Goal: Use online tool/utility: Utilize a website feature to perform a specific function

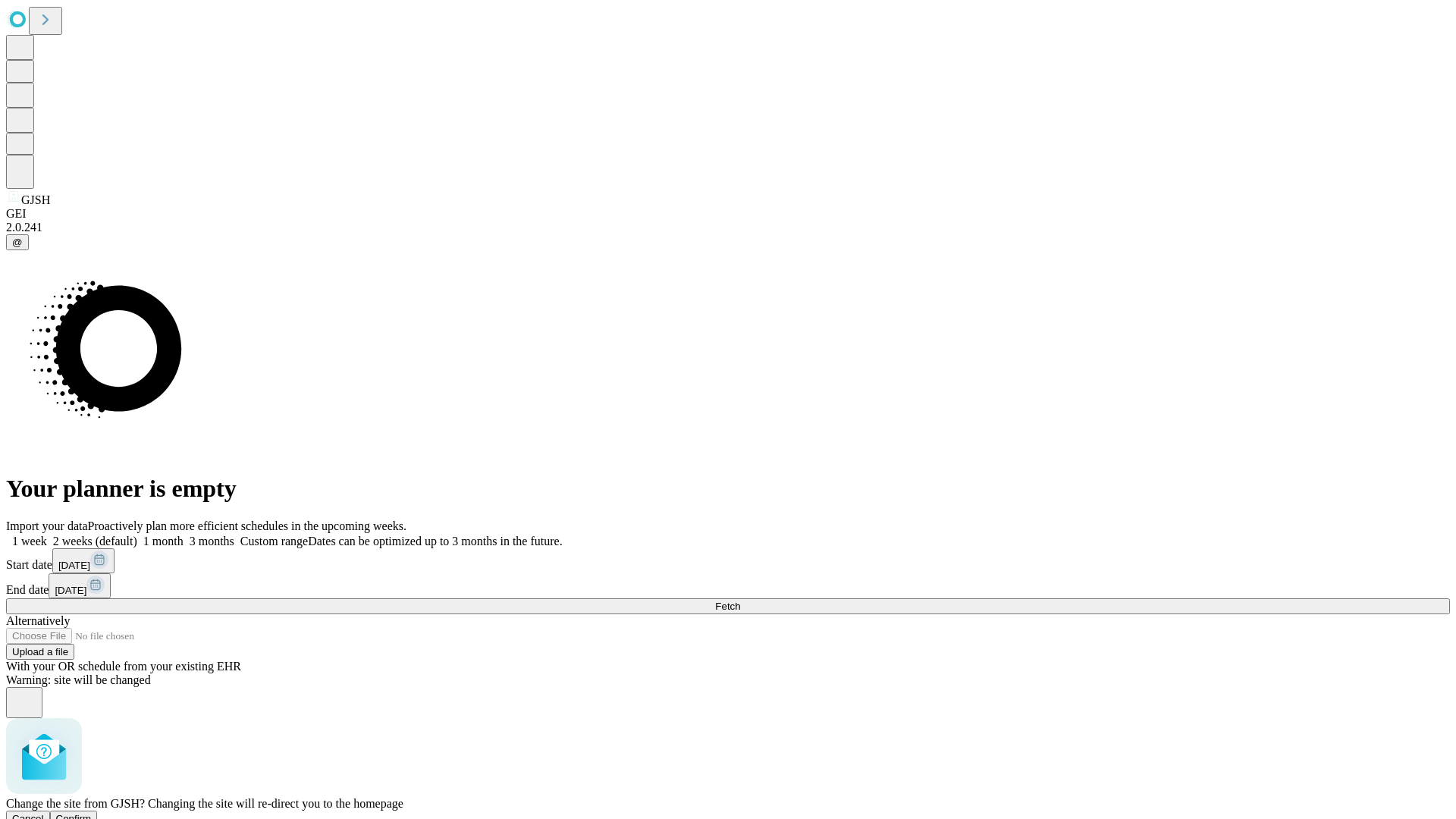
click at [91, 813] on span "Confirm" at bounding box center [73, 818] width 35 height 11
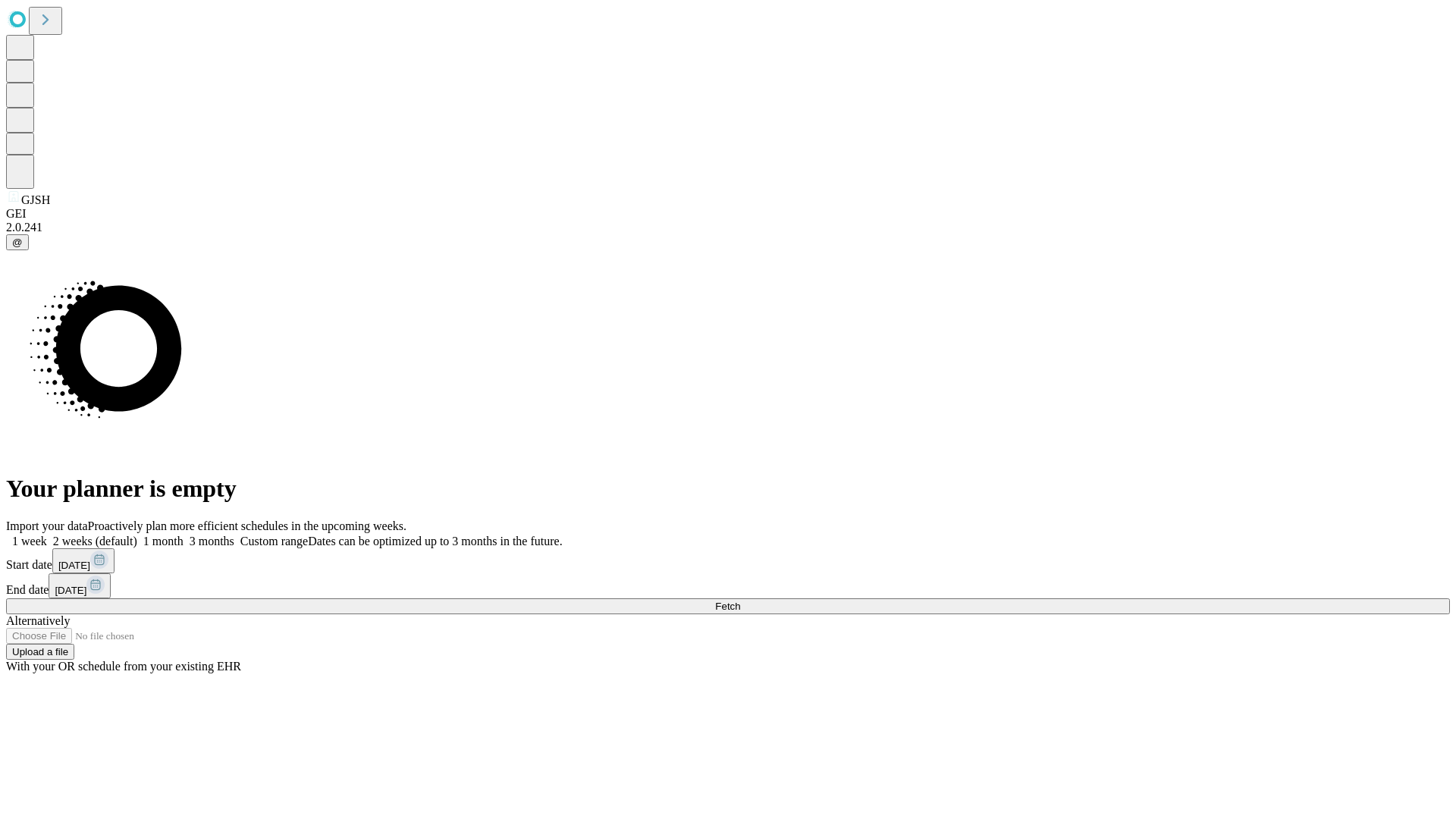
click at [137, 534] on label "2 weeks (default)" at bounding box center [91, 540] width 91 height 13
click at [740, 601] on span "Fetch" at bounding box center [727, 606] width 25 height 11
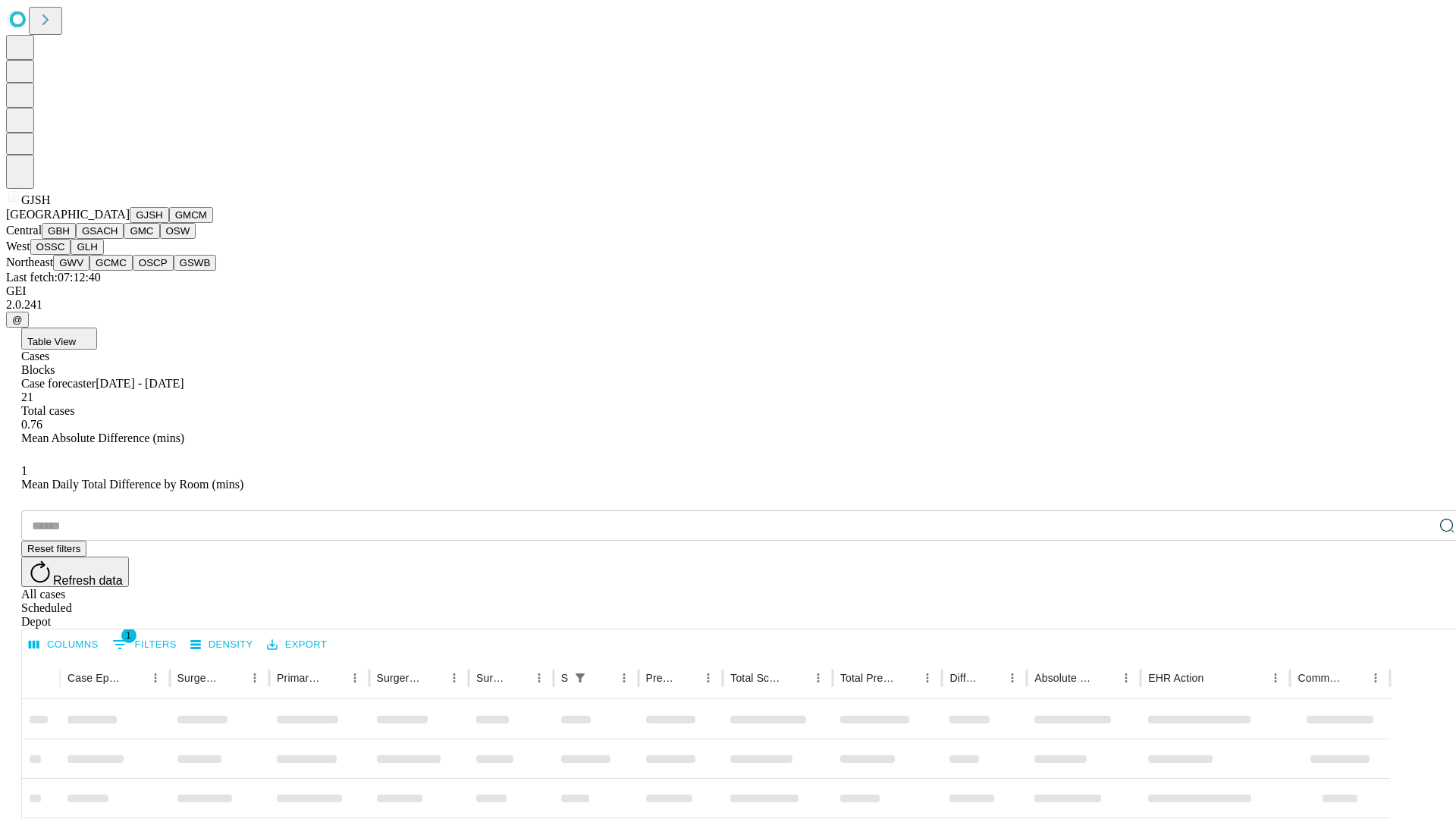
click at [169, 223] on button "GMCM" at bounding box center [191, 215] width 44 height 16
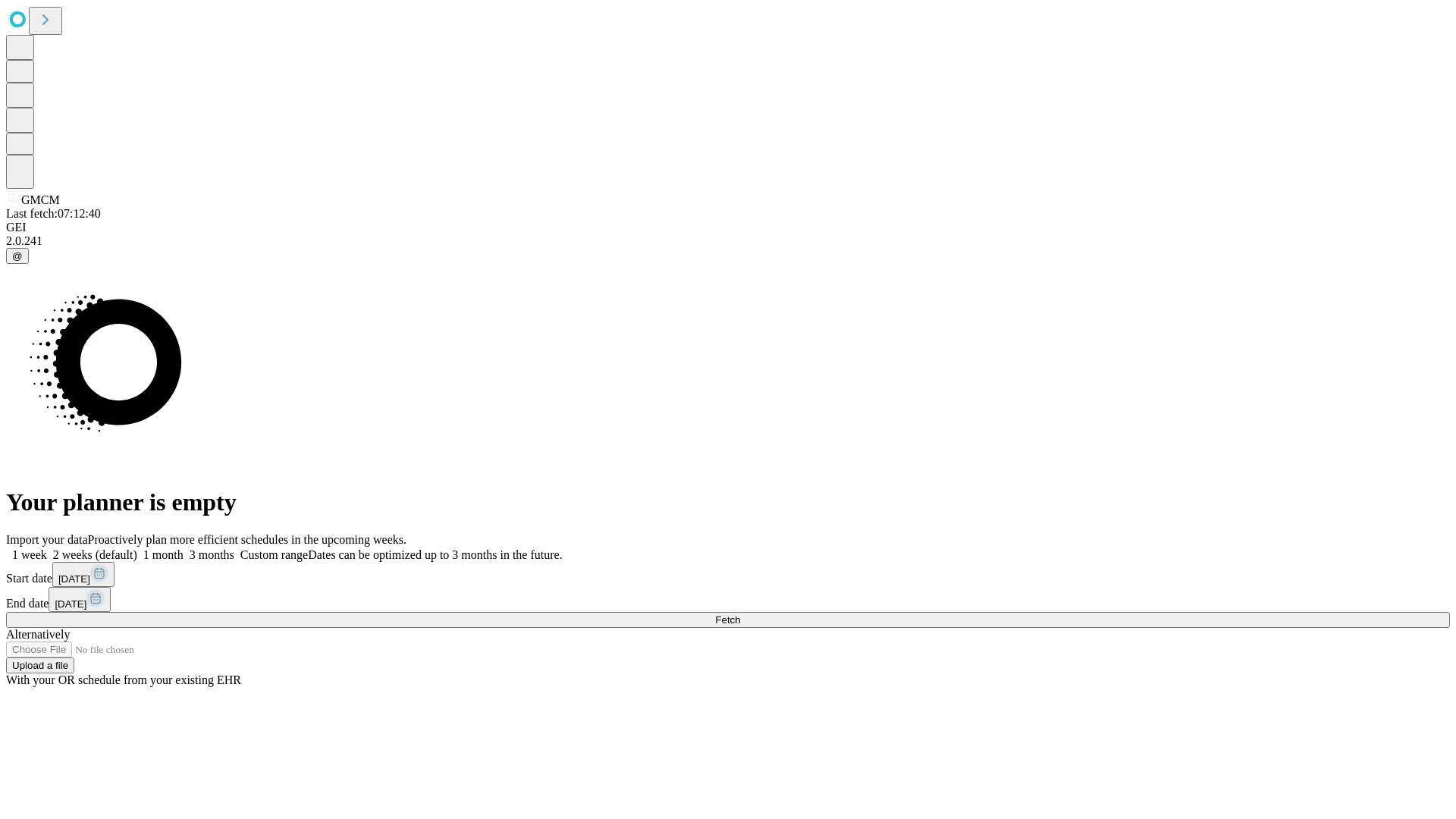
click at [137, 548] on label "2 weeks (default)" at bounding box center [91, 554] width 91 height 13
click at [740, 614] on span "Fetch" at bounding box center [727, 620] width 25 height 11
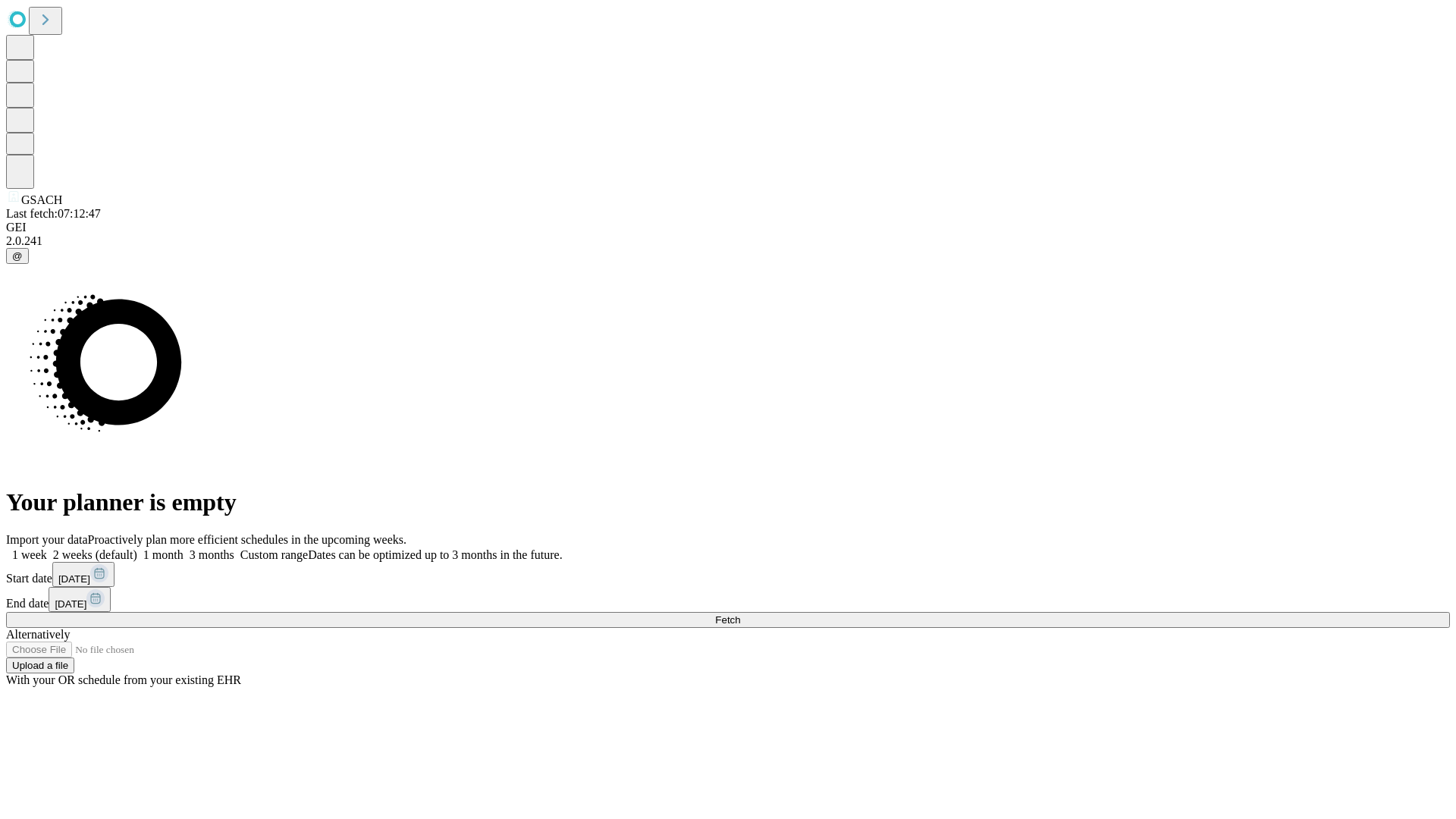
click at [137, 548] on label "2 weeks (default)" at bounding box center [91, 554] width 91 height 13
click at [740, 614] on span "Fetch" at bounding box center [727, 620] width 25 height 11
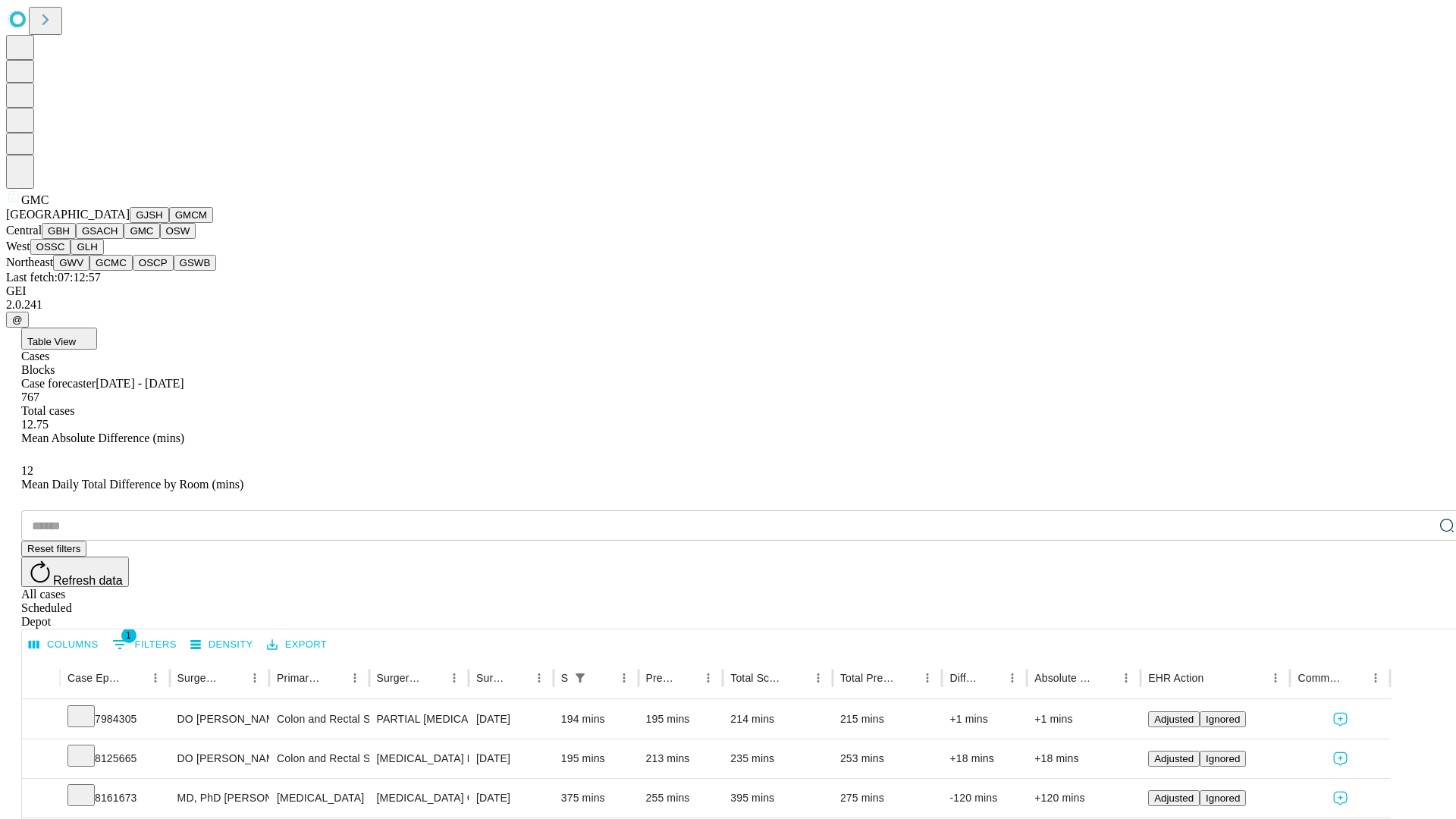
click at [160, 239] on button "OSW" at bounding box center [178, 230] width 36 height 16
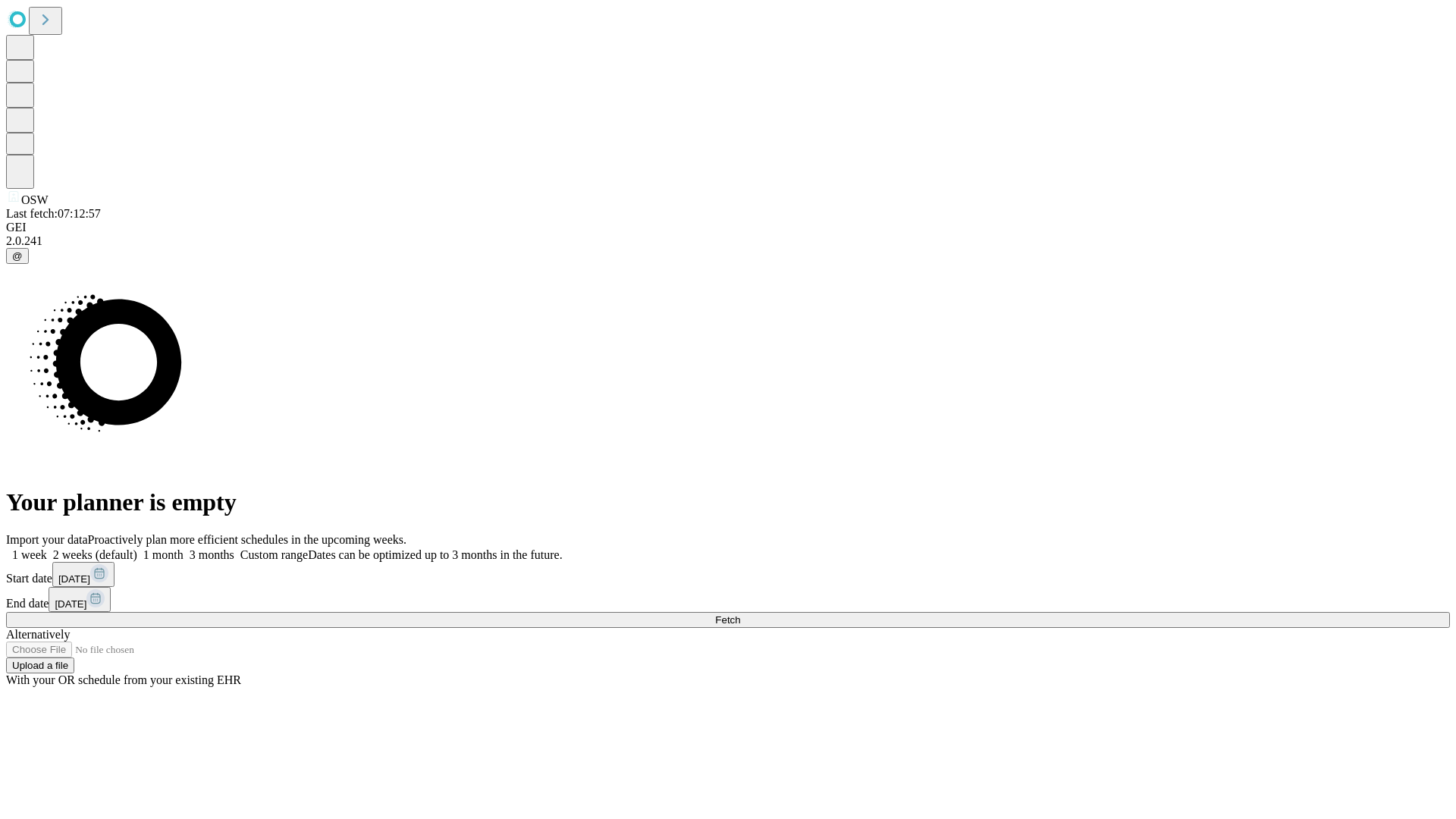
click at [137, 548] on label "2 weeks (default)" at bounding box center [91, 554] width 91 height 13
click at [740, 614] on span "Fetch" at bounding box center [727, 620] width 25 height 11
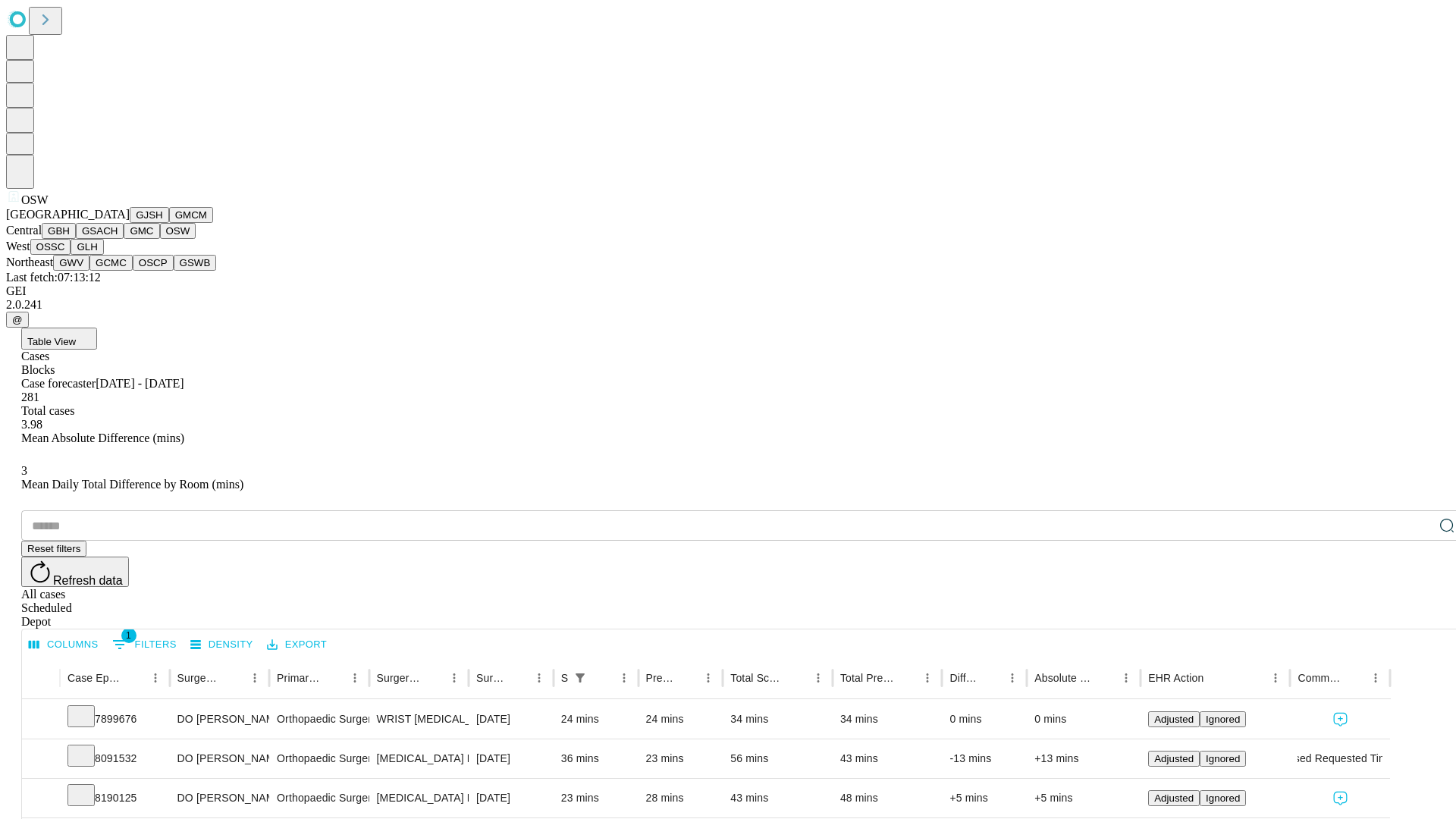
click at [72, 255] on button "OSSC" at bounding box center [50, 247] width 41 height 16
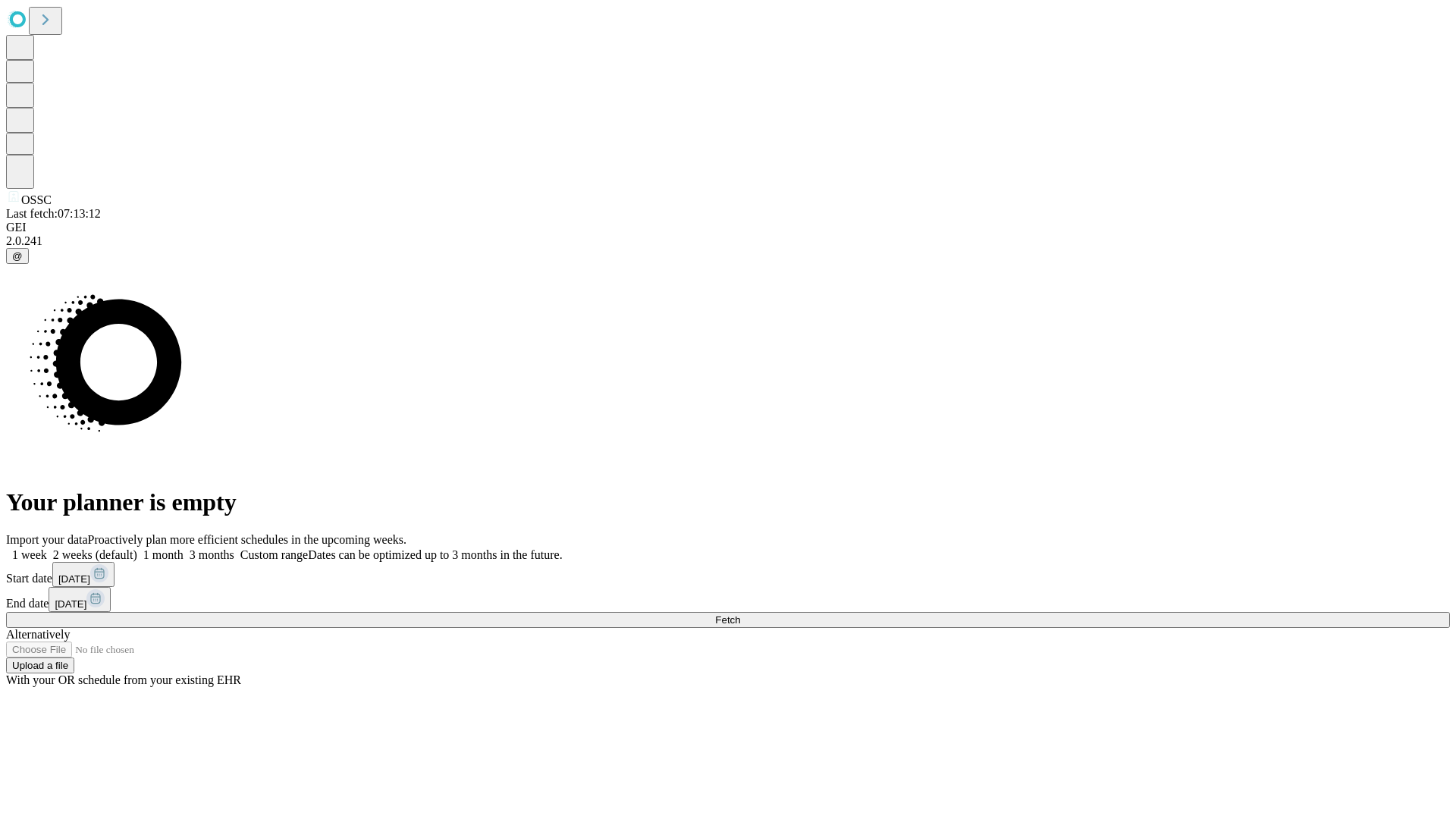
click at [137, 548] on label "2 weeks (default)" at bounding box center [91, 554] width 91 height 13
click at [740, 614] on span "Fetch" at bounding box center [727, 620] width 25 height 11
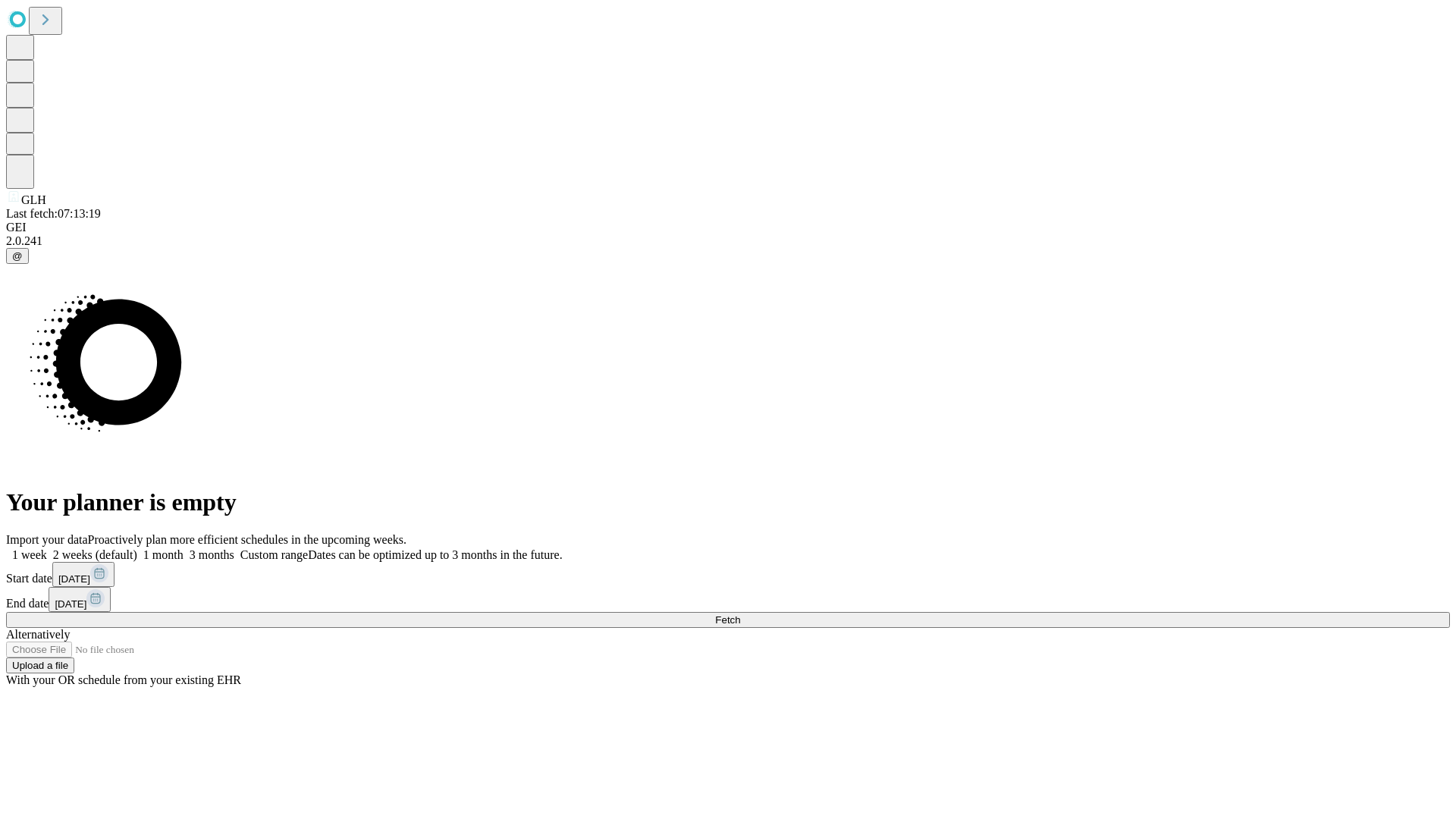
click at [137, 548] on label "2 weeks (default)" at bounding box center [91, 554] width 91 height 13
click at [740, 614] on span "Fetch" at bounding box center [727, 620] width 25 height 11
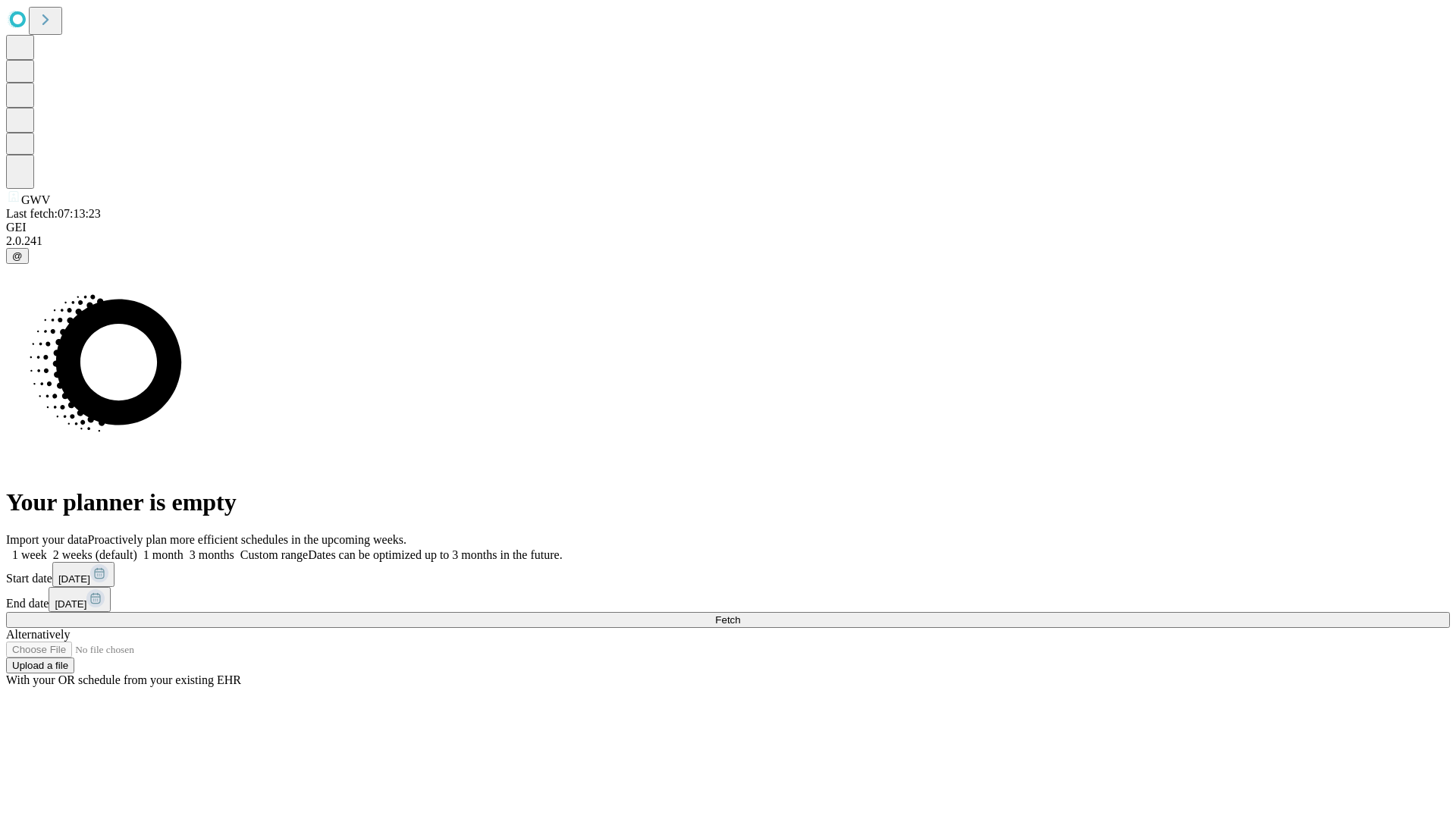
click at [137, 548] on label "2 weeks (default)" at bounding box center [91, 554] width 91 height 13
click at [740, 614] on span "Fetch" at bounding box center [727, 620] width 25 height 11
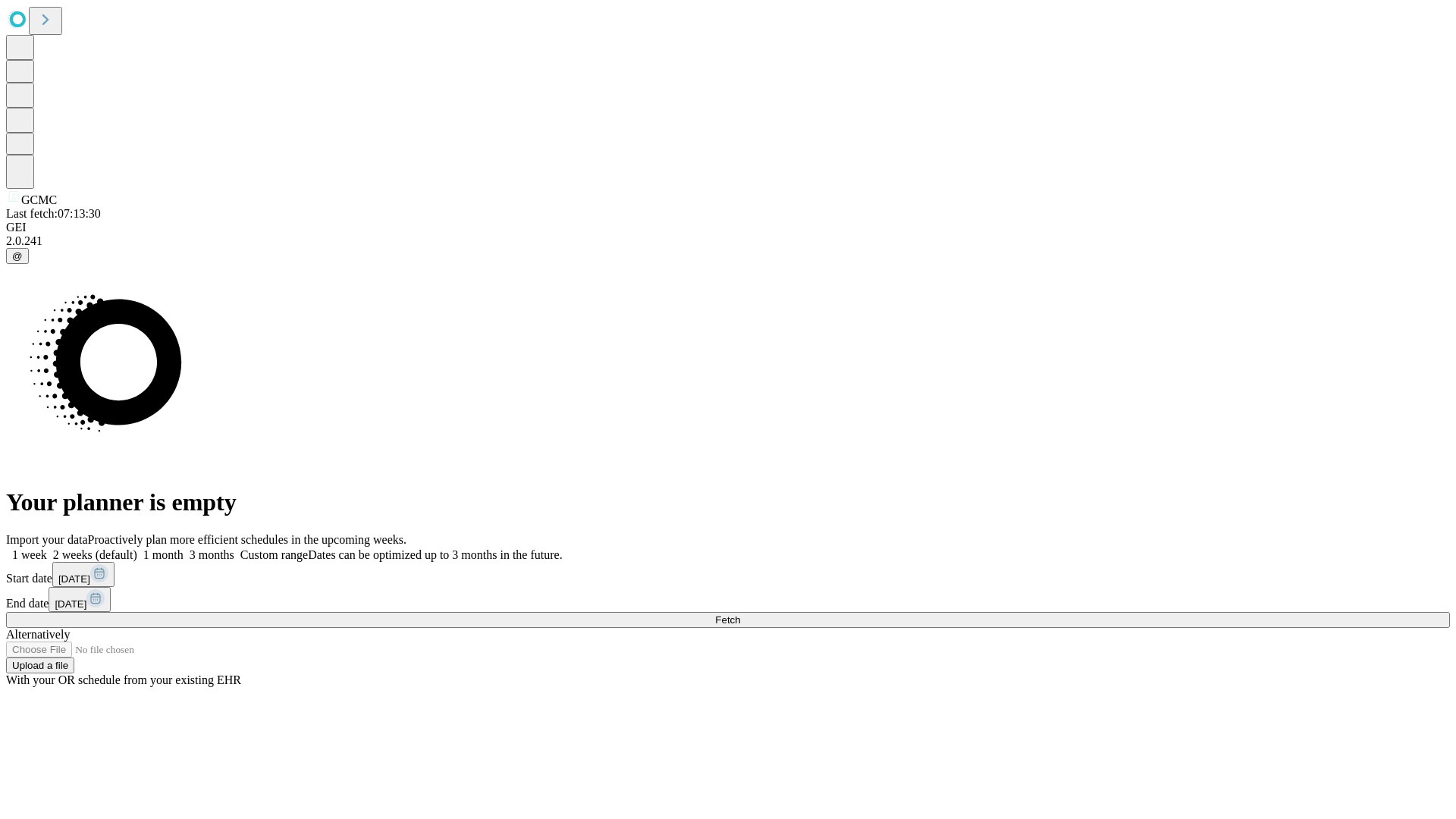
click at [137, 548] on label "2 weeks (default)" at bounding box center [91, 554] width 91 height 13
click at [740, 614] on span "Fetch" at bounding box center [727, 620] width 25 height 11
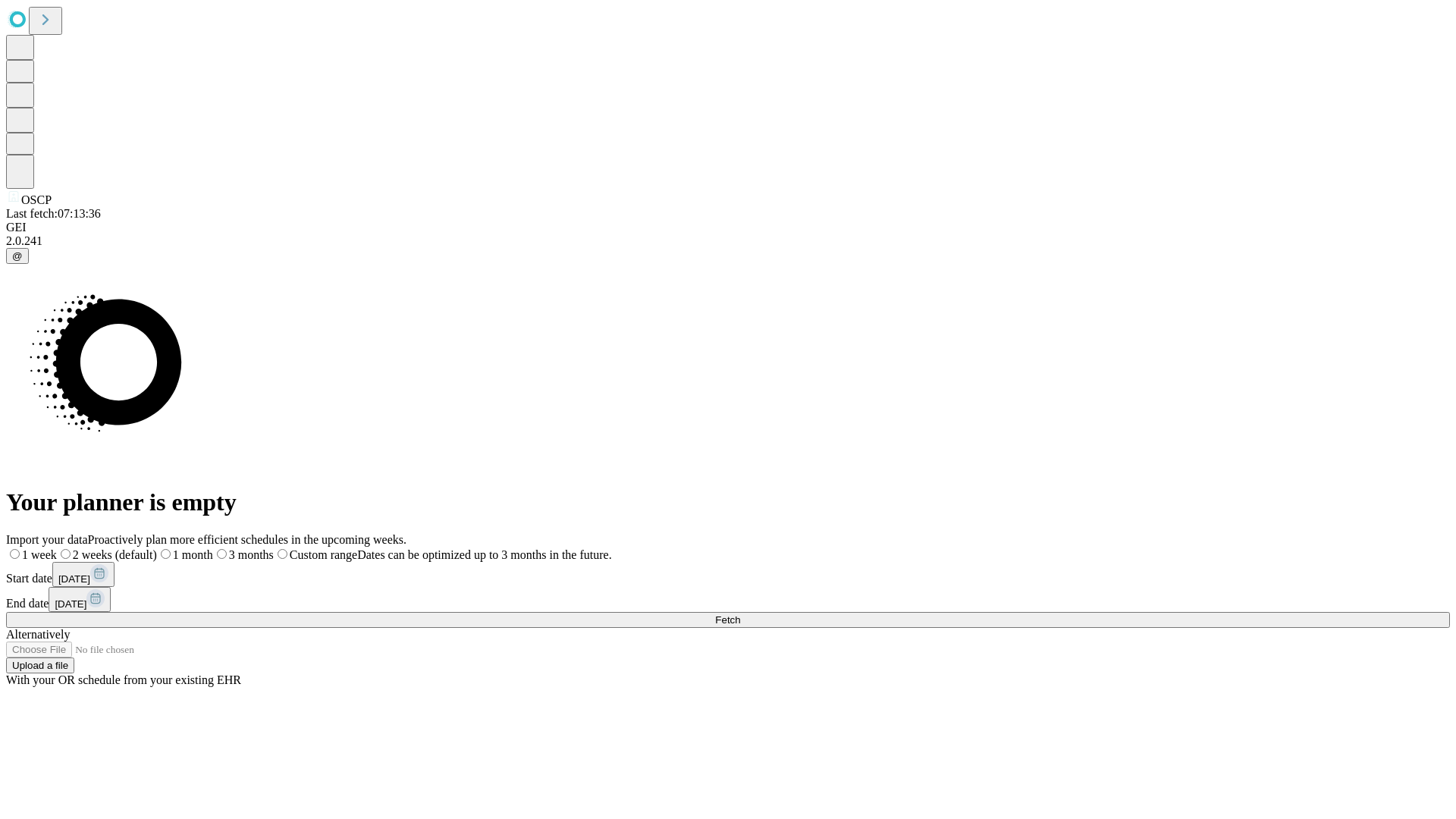
click at [740, 614] on span "Fetch" at bounding box center [727, 620] width 25 height 11
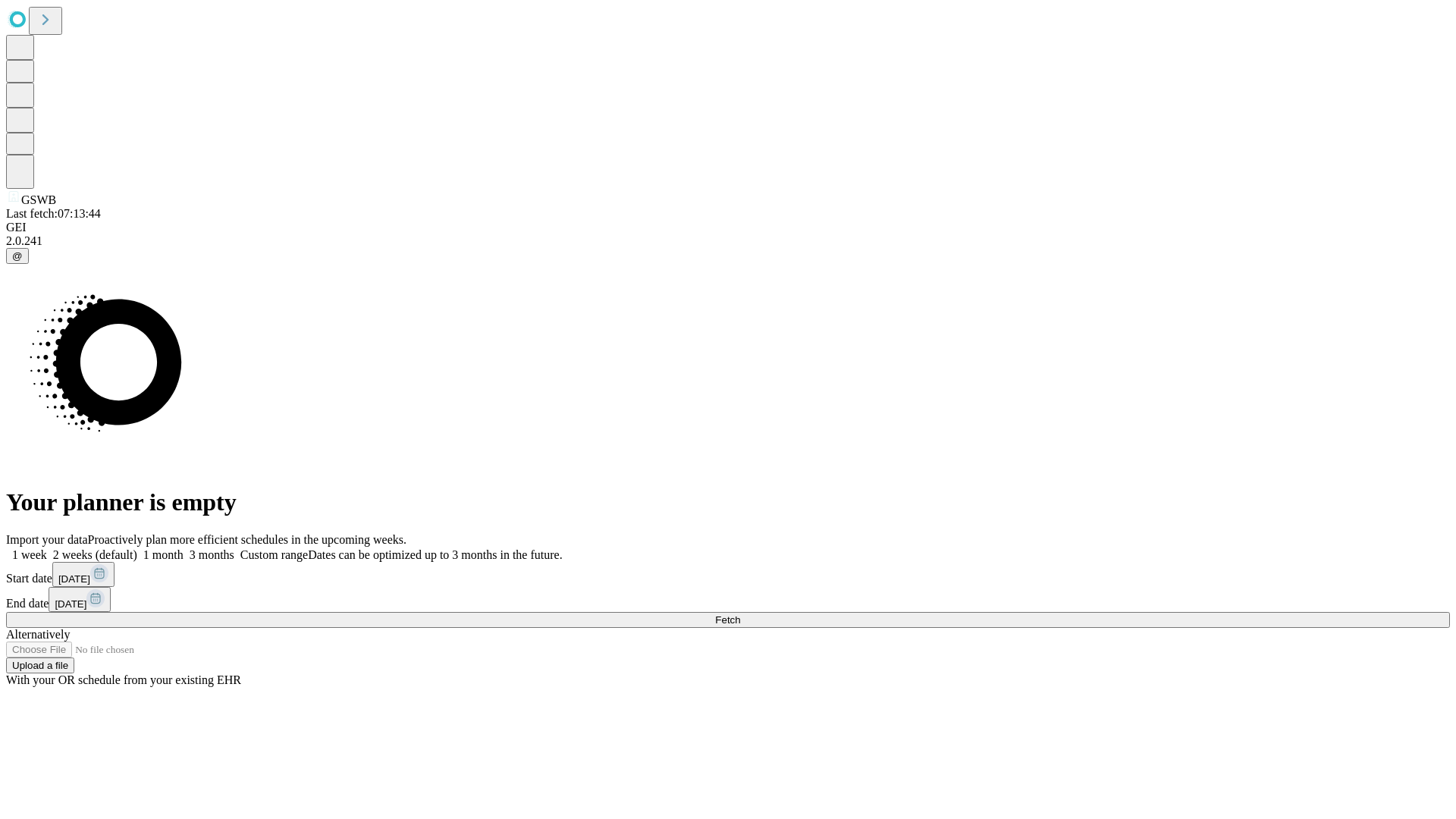
click at [137, 548] on label "2 weeks (default)" at bounding box center [91, 554] width 91 height 13
click at [740, 614] on span "Fetch" at bounding box center [727, 620] width 25 height 11
